Goal: Navigation & Orientation: Find specific page/section

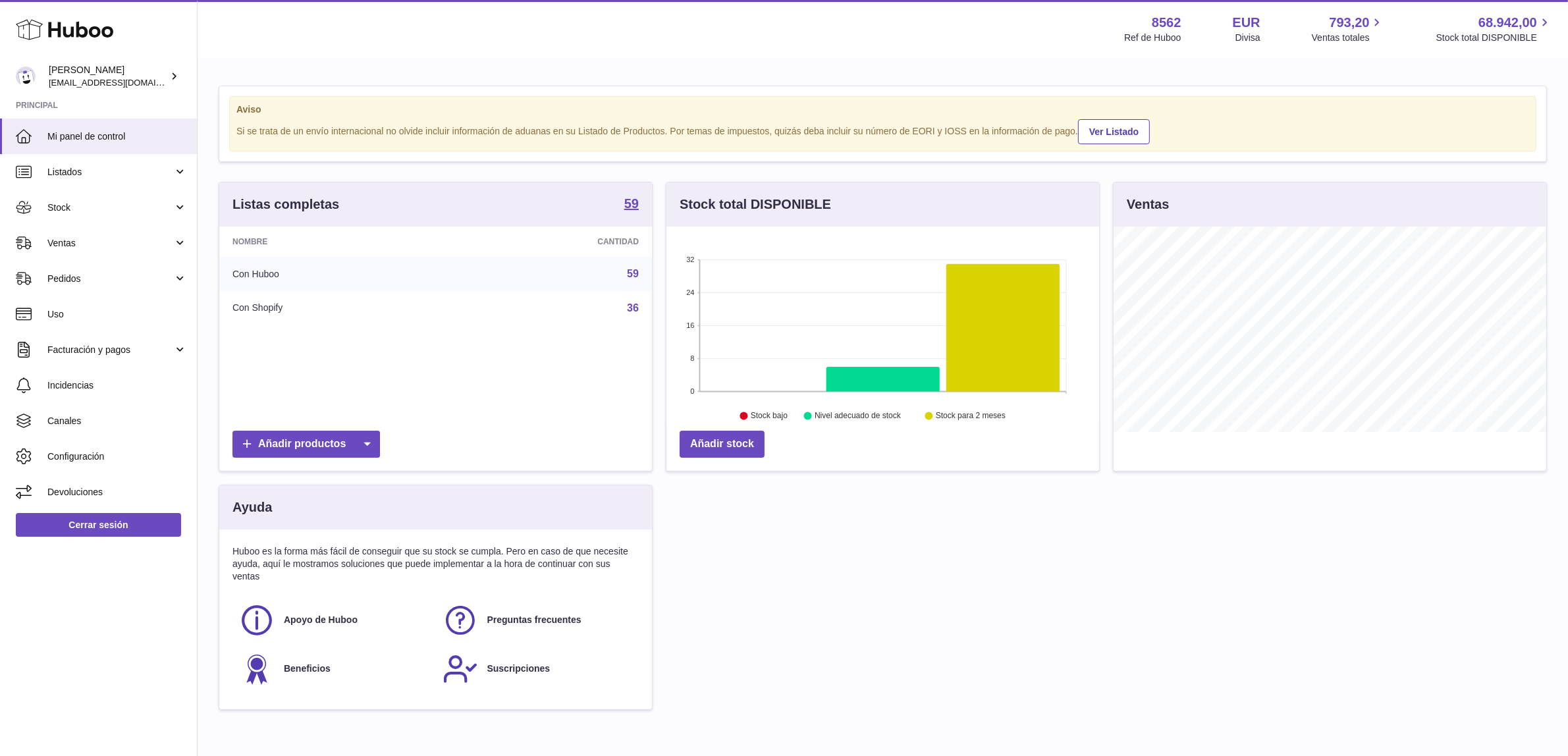
scroll to position [205, 432]
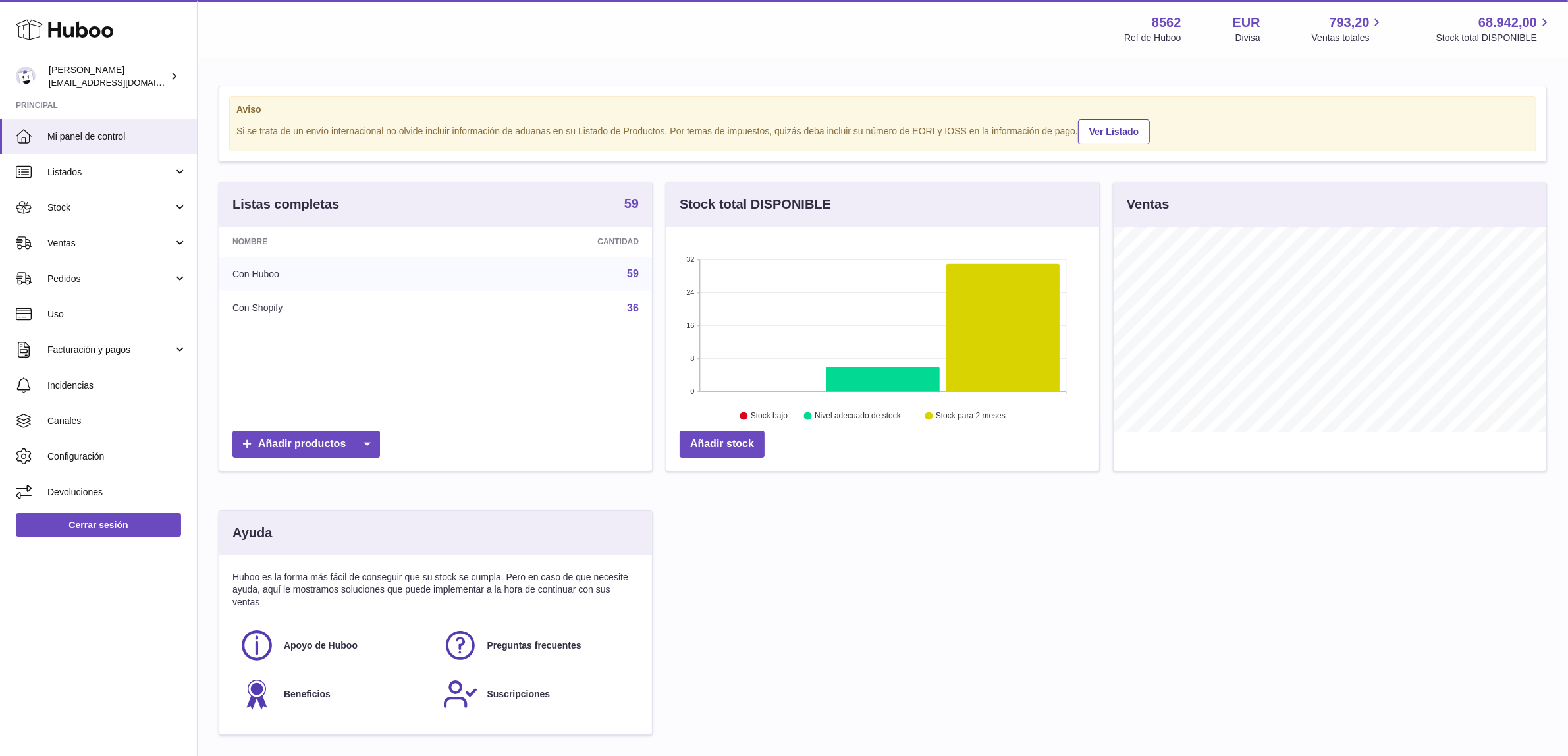
click at [625, 203] on strong "59" at bounding box center [631, 203] width 14 height 13
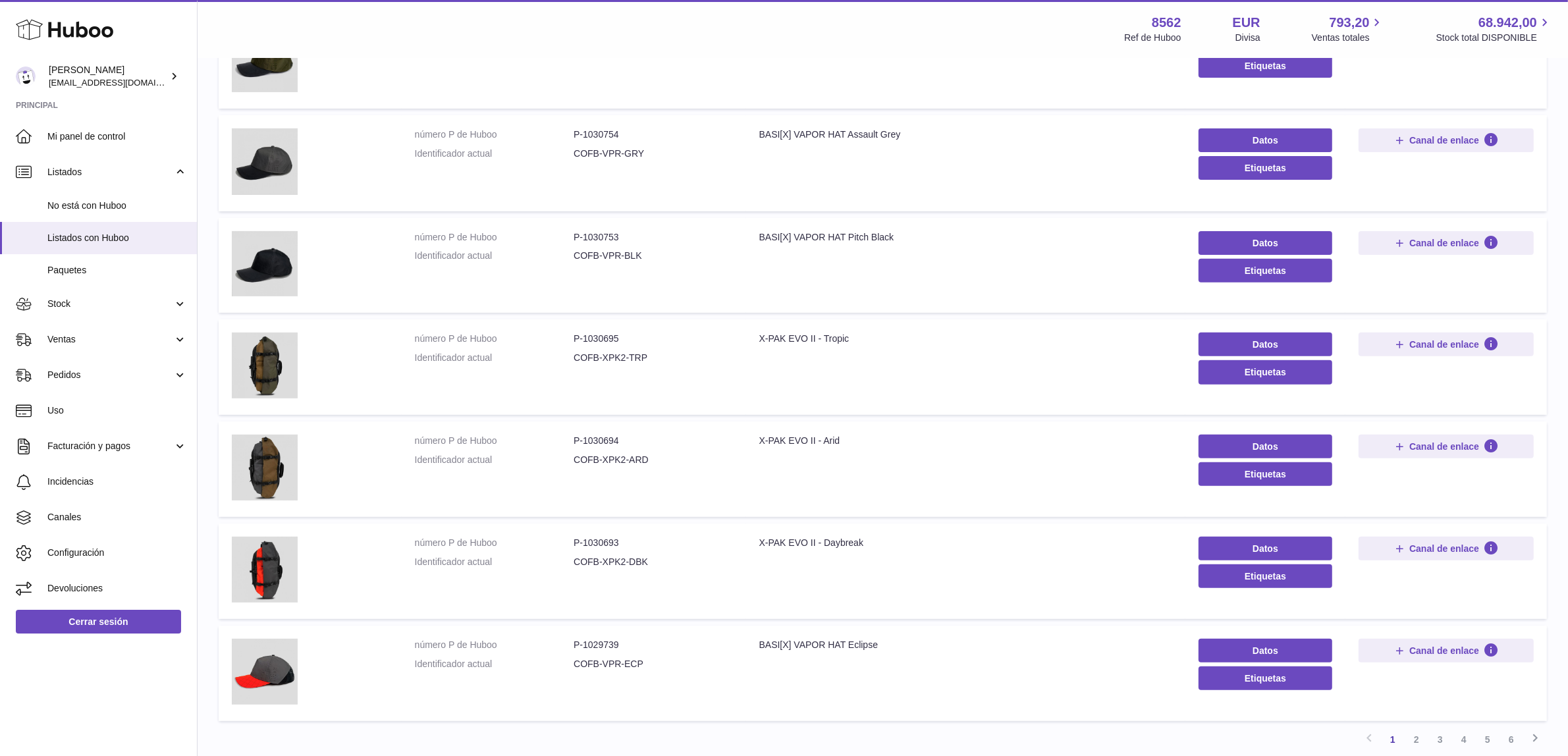
scroll to position [637, 0]
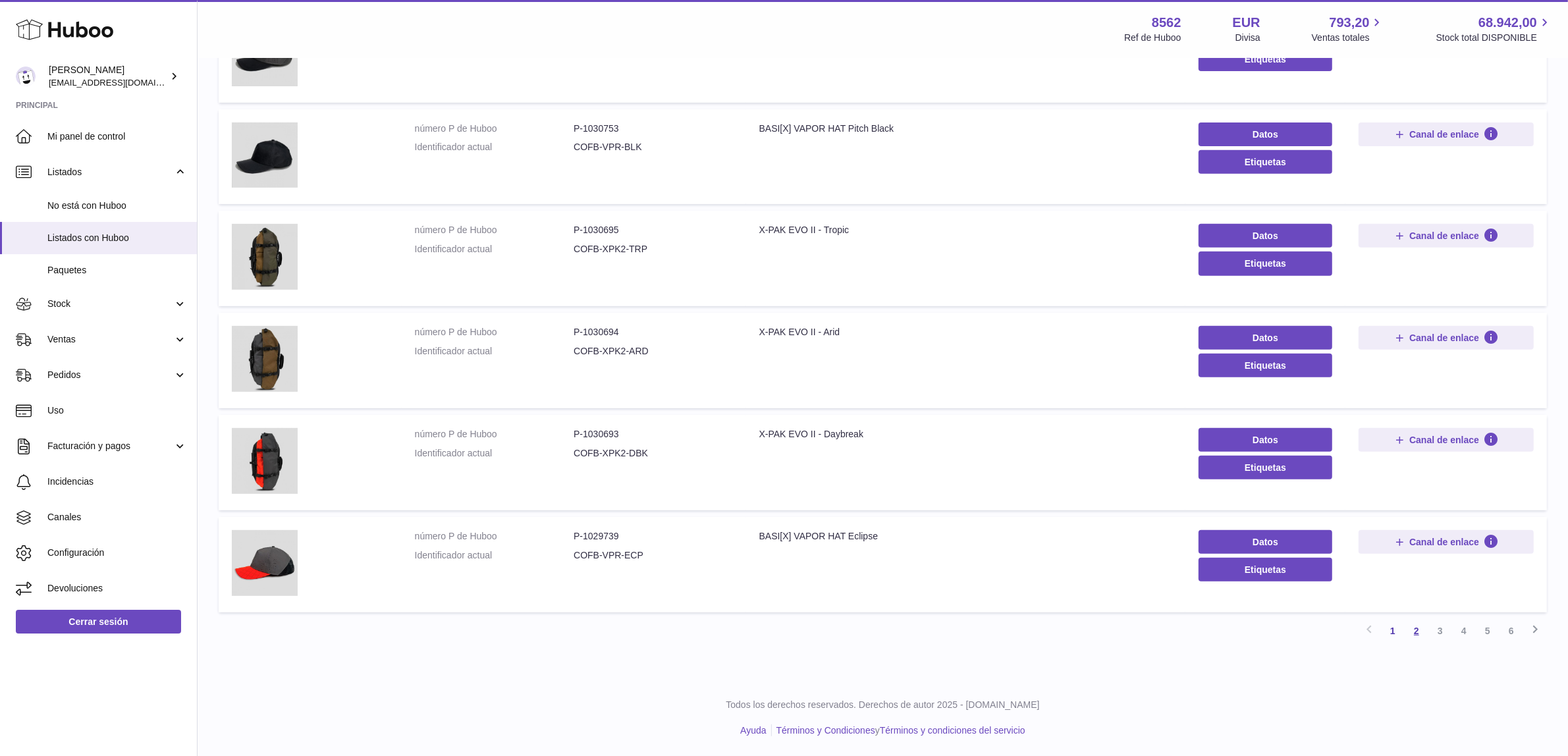
click at [1417, 633] on link "2" at bounding box center [1416, 631] width 24 height 24
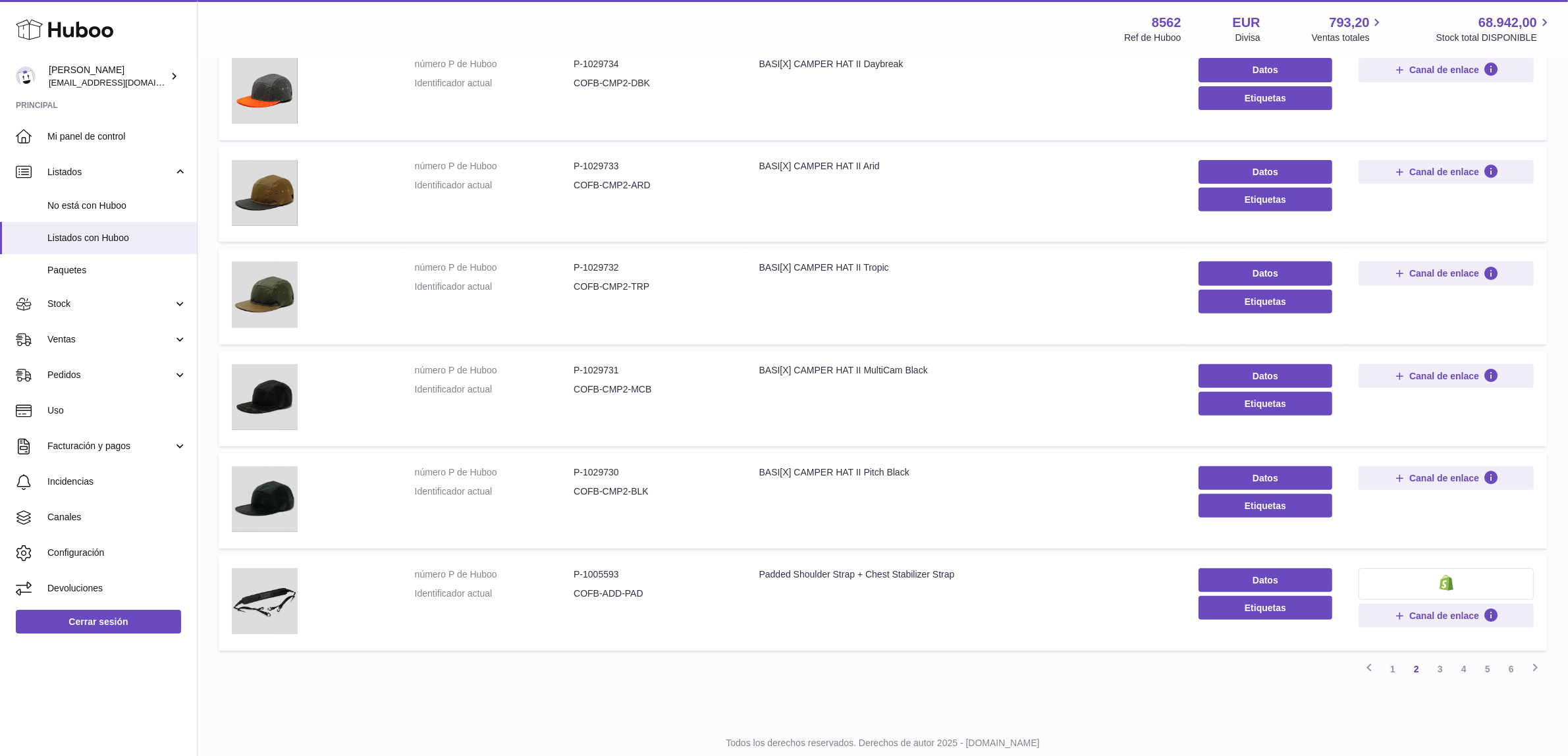
scroll to position [638, 0]
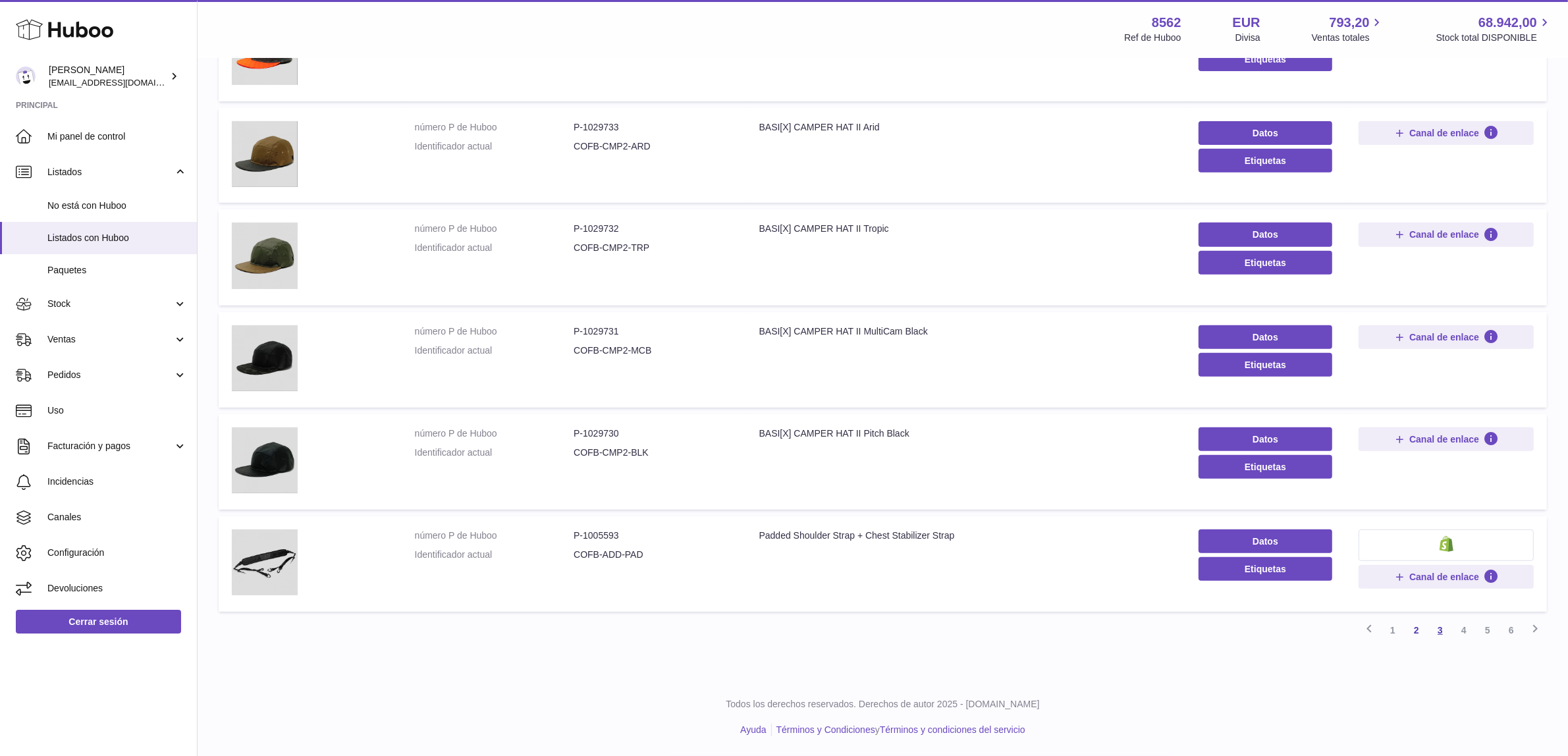
click at [1437, 630] on link "3" at bounding box center [1440, 630] width 24 height 24
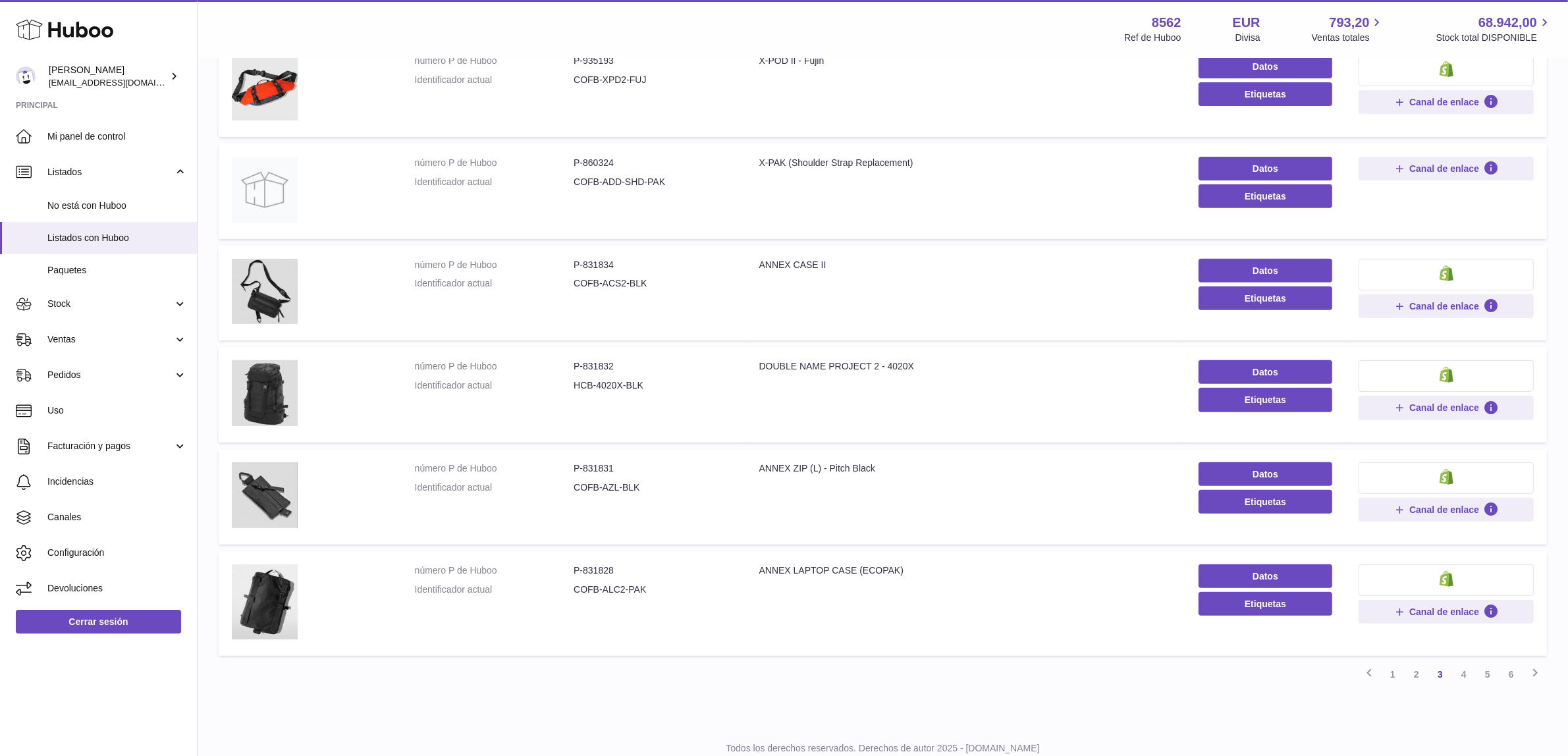
scroll to position [646, 0]
